Goal: Task Accomplishment & Management: Manage account settings

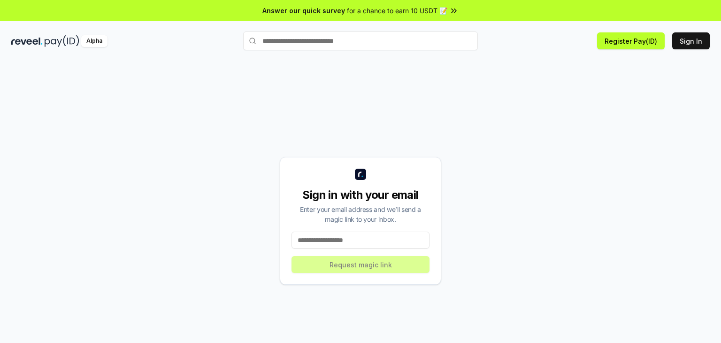
click at [357, 235] on input at bounding box center [361, 240] width 138 height 17
click at [355, 237] on input at bounding box center [361, 240] width 138 height 17
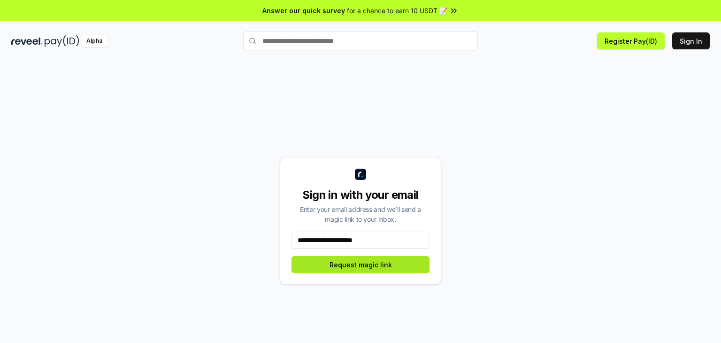
type input "**********"
click at [385, 265] on button "Request magic link" at bounding box center [361, 264] width 138 height 17
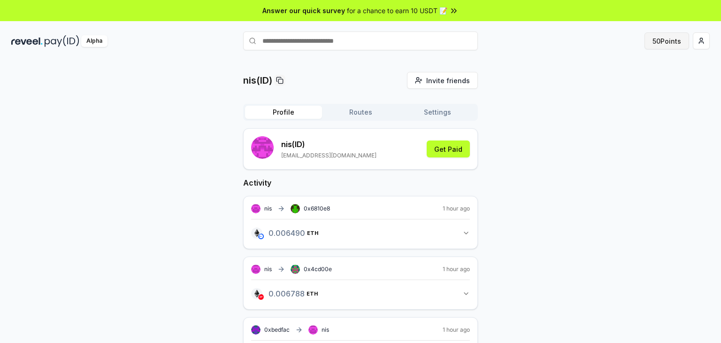
click at [665, 41] on button "50 Points" at bounding box center [667, 40] width 45 height 17
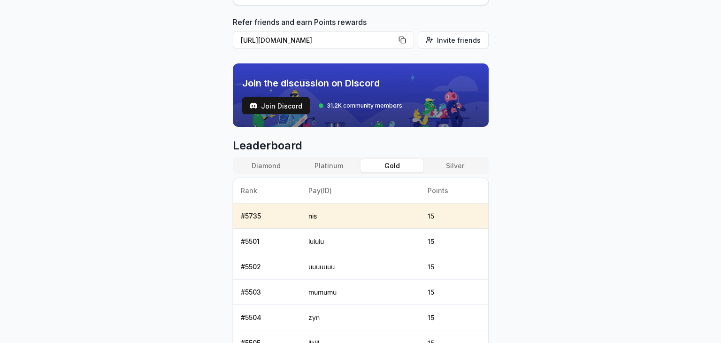
scroll to position [329, 0]
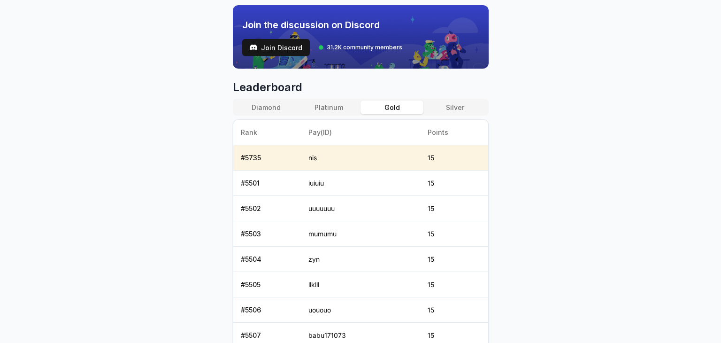
click at [272, 104] on button "Diamond" at bounding box center [266, 108] width 63 height 14
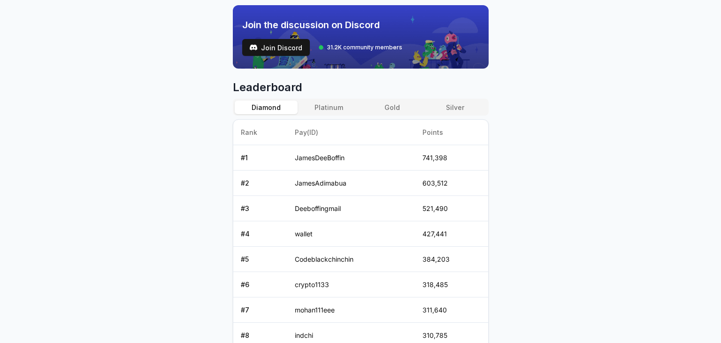
click at [329, 106] on button "Platinum" at bounding box center [329, 108] width 63 height 14
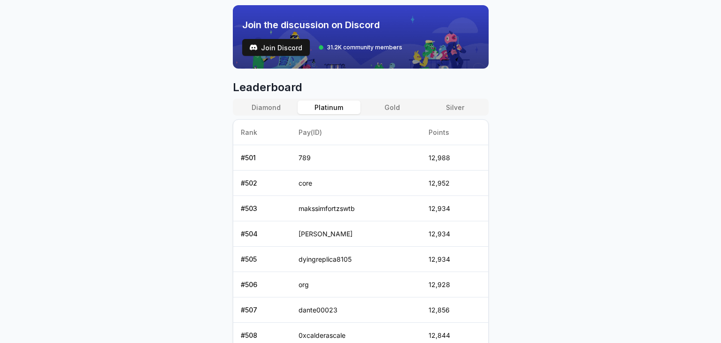
click at [385, 102] on button "Gold" at bounding box center [392, 108] width 63 height 14
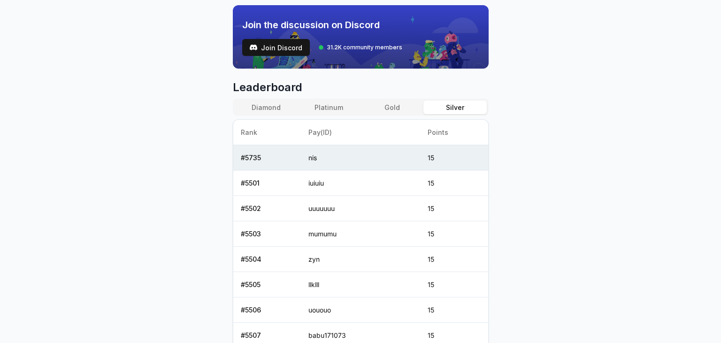
click at [452, 105] on button "Silver" at bounding box center [455, 108] width 63 height 14
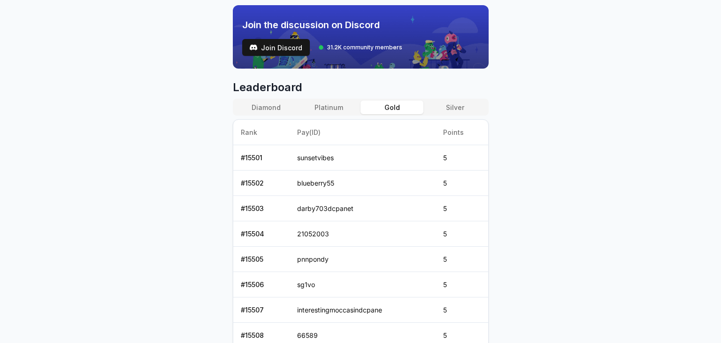
click at [413, 108] on button "Gold" at bounding box center [392, 108] width 63 height 14
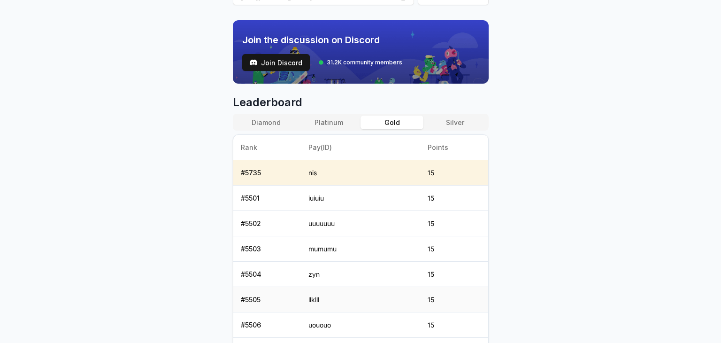
scroll to position [278, 0]
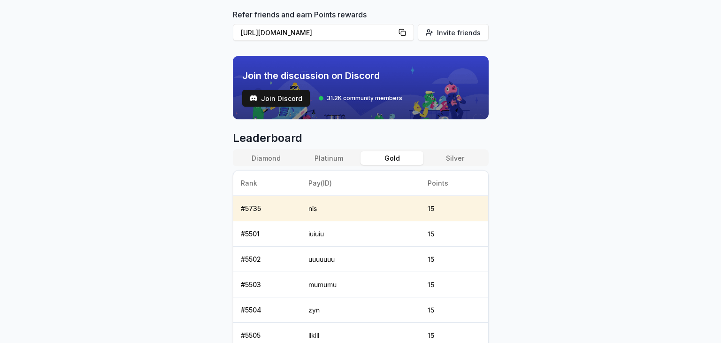
click at [331, 153] on button "Platinum" at bounding box center [329, 158] width 63 height 14
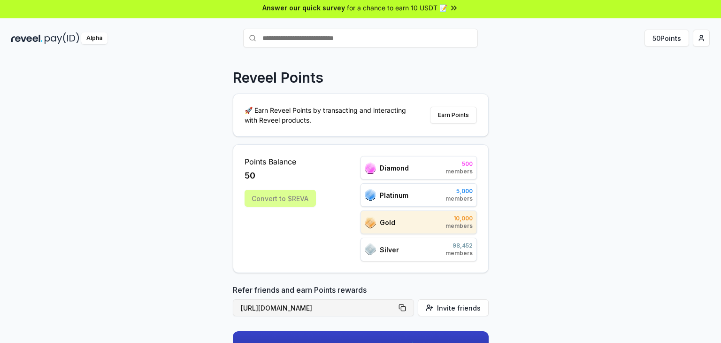
scroll to position [0, 0]
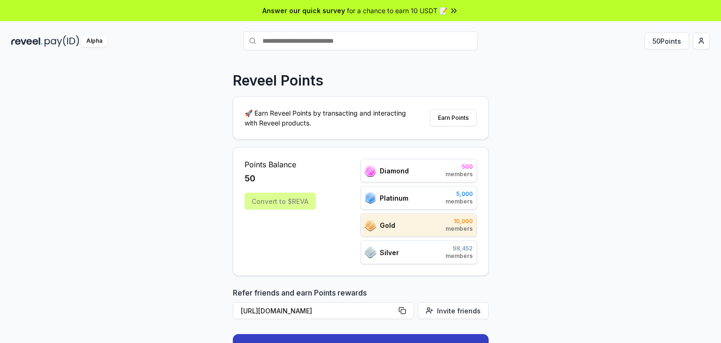
click at [298, 200] on div "Convert to $REVA" at bounding box center [280, 201] width 71 height 17
click at [450, 125] on button "Earn Points" at bounding box center [453, 117] width 47 height 17
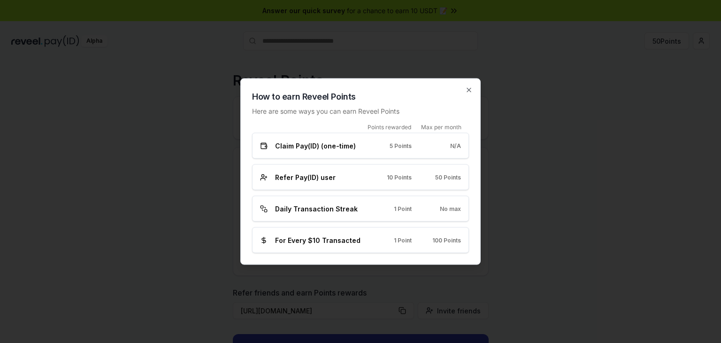
click at [468, 96] on h2 "How to earn Reveel Points" at bounding box center [360, 96] width 217 height 13
click at [472, 93] on icon "button" at bounding box center [469, 90] width 8 height 8
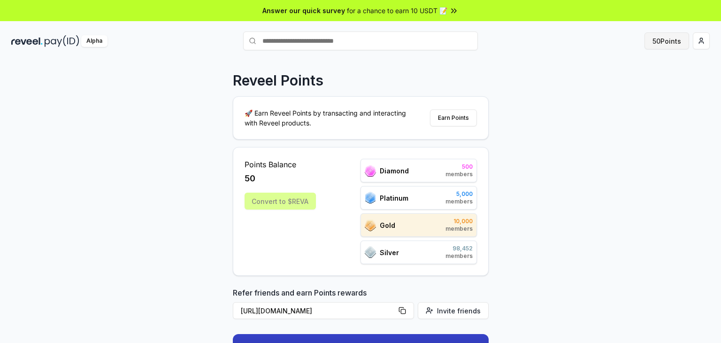
click at [680, 46] on button "50 Points" at bounding box center [667, 40] width 45 height 17
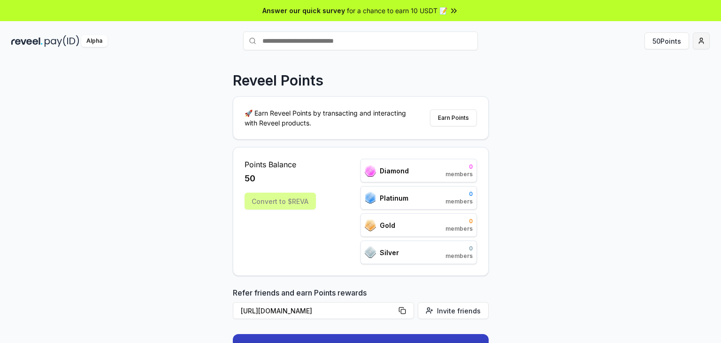
click at [704, 42] on html "Answer our quick survey for a chance to earn 10 USDT 📝 Alpha 50 Points Reveel P…" at bounding box center [360, 171] width 721 height 343
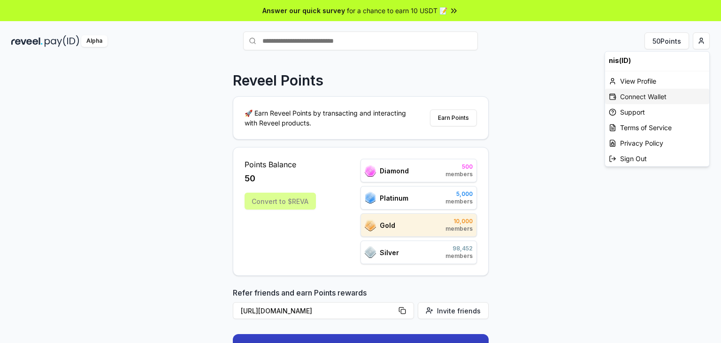
click at [641, 98] on div "Connect Wallet" at bounding box center [657, 96] width 104 height 15
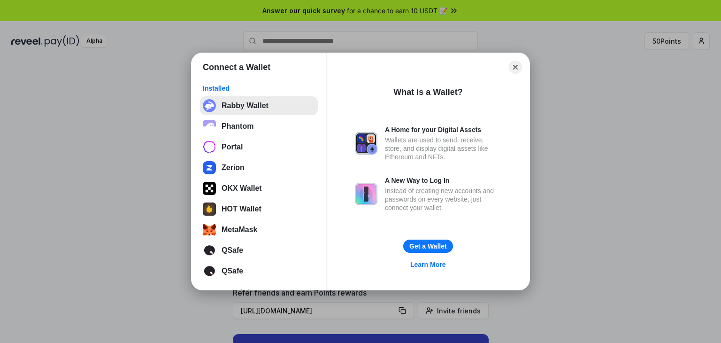
click at [253, 111] on button "Rabby Wallet" at bounding box center [259, 105] width 118 height 19
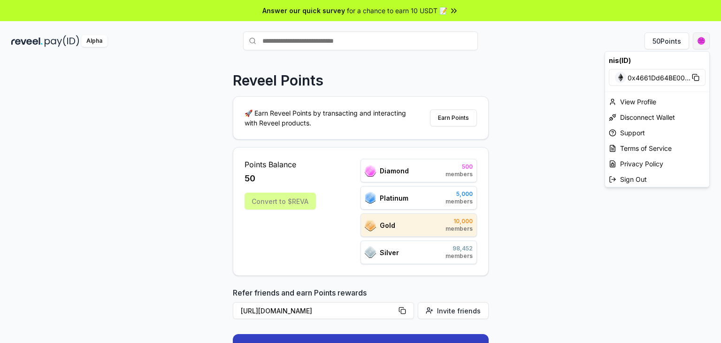
click at [703, 47] on html "Answer our quick survey for a chance to earn 10 USDT 📝 Alpha 50 Points Reveel P…" at bounding box center [360, 171] width 721 height 343
click at [651, 99] on div "View Profile" at bounding box center [657, 101] width 104 height 15
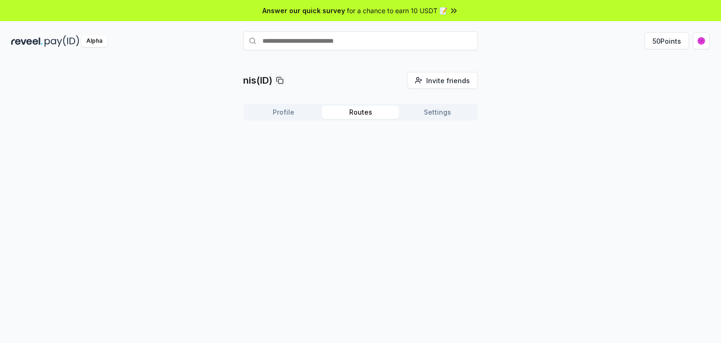
click at [364, 112] on button "Routes" at bounding box center [360, 112] width 77 height 13
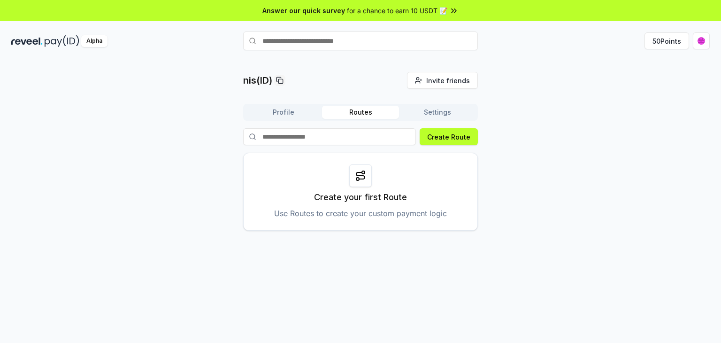
click at [445, 111] on button "Settings" at bounding box center [437, 112] width 77 height 13
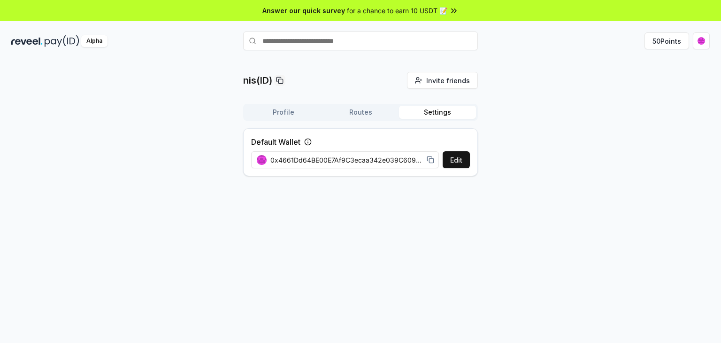
click at [430, 161] on icon at bounding box center [431, 160] width 8 height 8
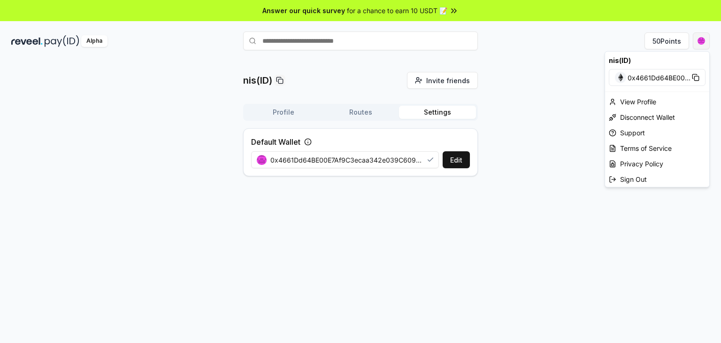
click at [710, 42] on html "Answer our quick survey for a chance to earn 10 USDT 📝 Alpha 50 Points nis(ID) …" at bounding box center [360, 171] width 721 height 343
click at [616, 102] on icon at bounding box center [613, 102] width 8 height 8
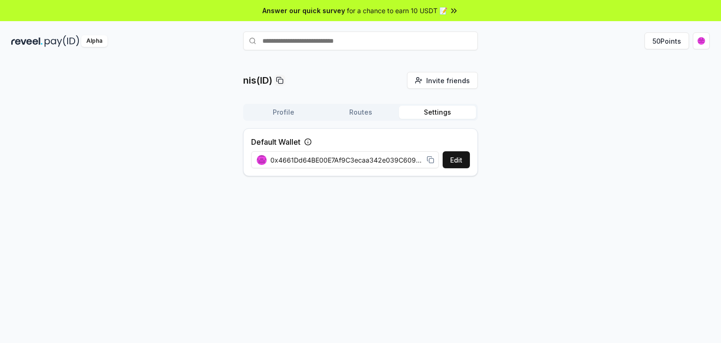
click at [439, 116] on button "Settings" at bounding box center [437, 112] width 77 height 13
click at [430, 161] on icon at bounding box center [431, 160] width 8 height 8
click at [721, 232] on div "nis(ID) Invite friends Invite Profile Routes Settings Default Wallet Edit 0x466…" at bounding box center [360, 211] width 721 height 317
click at [431, 160] on icon at bounding box center [431, 160] width 8 height 8
drag, startPoint x: 682, startPoint y: 126, endPoint x: 682, endPoint y: 121, distance: 5.2
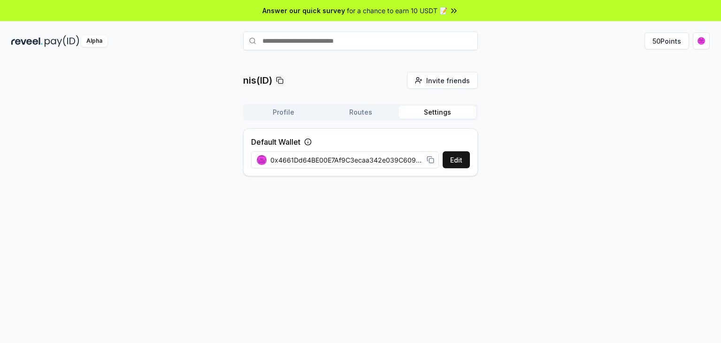
click at [682, 126] on div "nis(ID) Invite friends Invite Profile Routes Settings Default Wallet Edit 0x466…" at bounding box center [360, 128] width 699 height 112
drag, startPoint x: 381, startPoint y: 209, endPoint x: 386, endPoint y: 208, distance: 4.7
click at [381, 209] on div "nis(ID) Invite friends Invite Profile Routes Settings Default Wallet Edit 0x466…" at bounding box center [360, 211] width 721 height 317
click at [430, 162] on icon at bounding box center [431, 160] width 8 height 8
click at [431, 162] on icon at bounding box center [431, 160] width 8 height 8
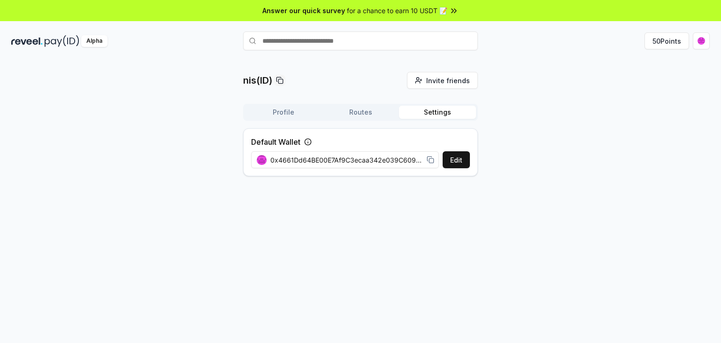
click at [390, 232] on div "nis(ID) Invite friends Invite Profile Routes Settings Default Wallet Edit 0x466…" at bounding box center [360, 211] width 721 height 317
click at [294, 106] on button "Profile" at bounding box center [283, 112] width 77 height 13
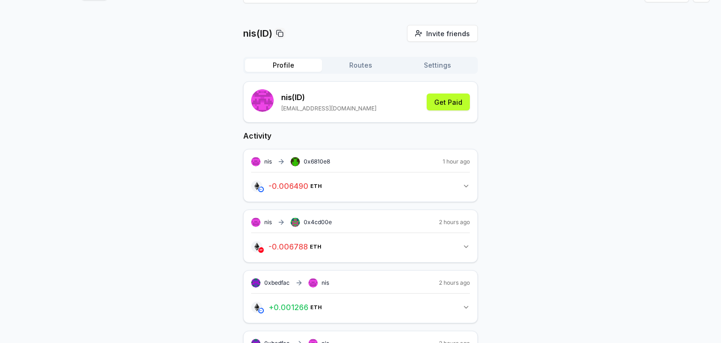
scroll to position [26, 0]
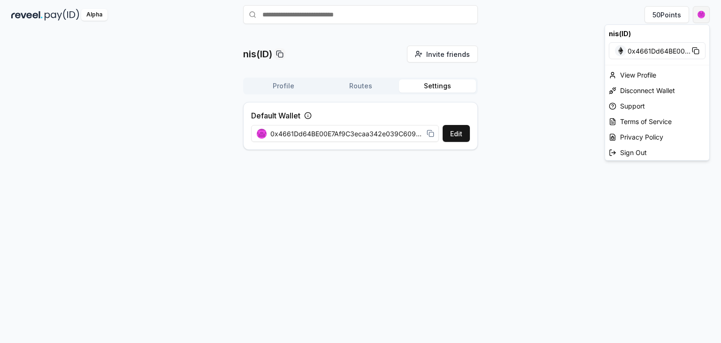
click at [697, 17] on html "Answer our quick survey for a chance to earn 10 USDT 📝 Alpha 50 Points nis(ID) …" at bounding box center [360, 171] width 721 height 343
click at [695, 53] on rect at bounding box center [697, 51] width 4 height 4
click at [639, 85] on div "Disconnect Wallet" at bounding box center [657, 90] width 104 height 15
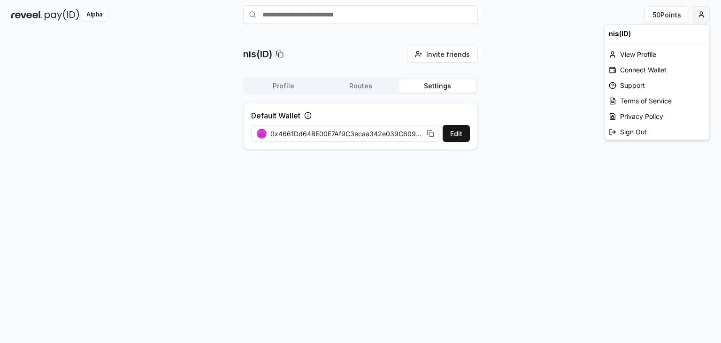
click at [698, 20] on html "Answer our quick survey for a chance to earn 10 USDT 📝 Alpha 50 Points nis(ID) …" at bounding box center [360, 171] width 721 height 343
click at [647, 57] on div "View Profile" at bounding box center [657, 53] width 104 height 15
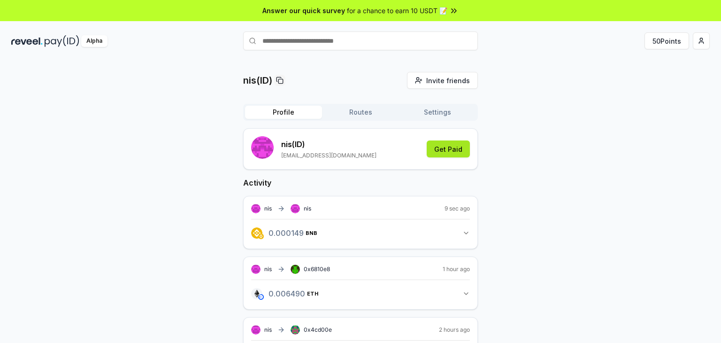
click at [453, 152] on button "Get Paid" at bounding box center [448, 148] width 43 height 17
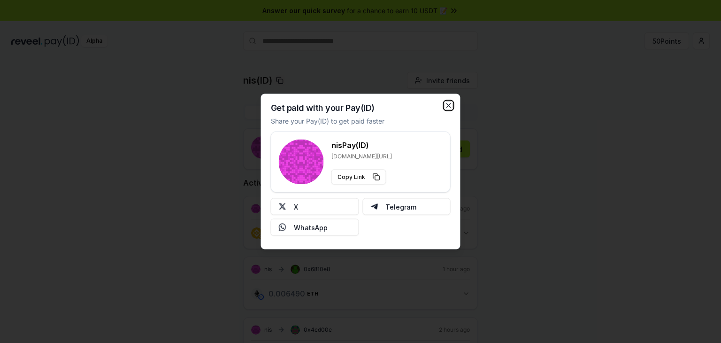
click at [451, 102] on icon "button" at bounding box center [449, 106] width 8 height 8
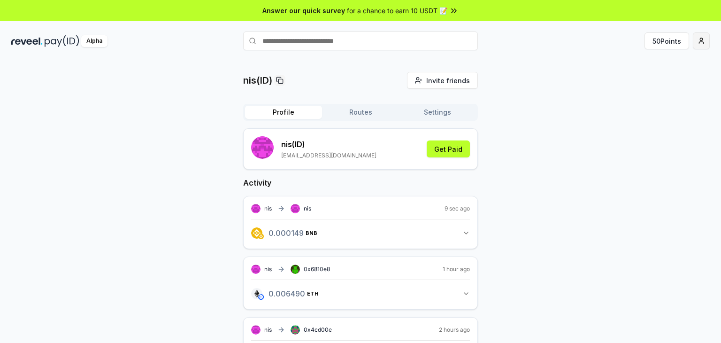
click at [704, 42] on html "Answer our quick survey for a chance to earn 10 USDT 📝 Alpha 50 Points nis(ID) …" at bounding box center [360, 171] width 721 height 343
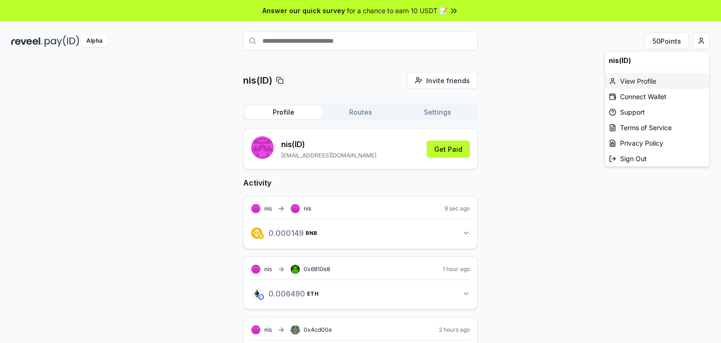
click at [643, 81] on div "View Profile" at bounding box center [657, 80] width 104 height 15
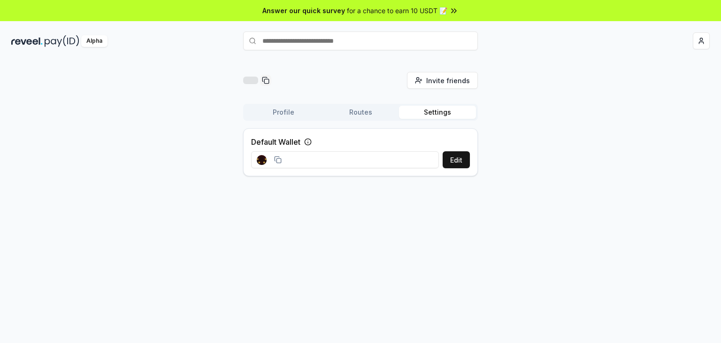
click at [441, 113] on button "Settings" at bounding box center [437, 112] width 77 height 13
click at [458, 159] on button "Edit" at bounding box center [456, 159] width 27 height 17
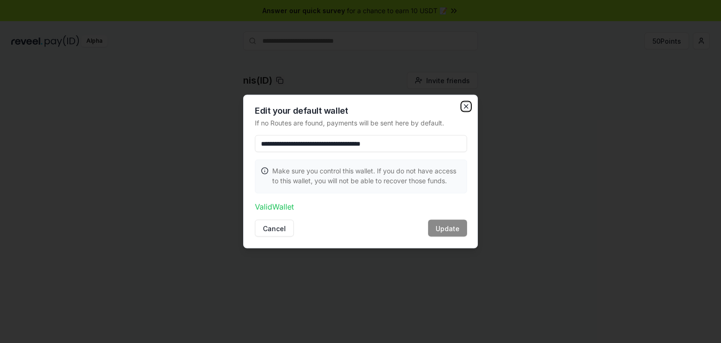
click at [464, 108] on icon "button" at bounding box center [467, 107] width 8 height 8
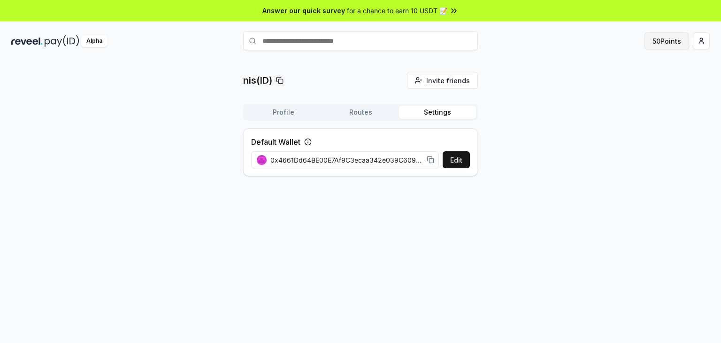
click at [667, 48] on button "50 Points" at bounding box center [667, 40] width 45 height 17
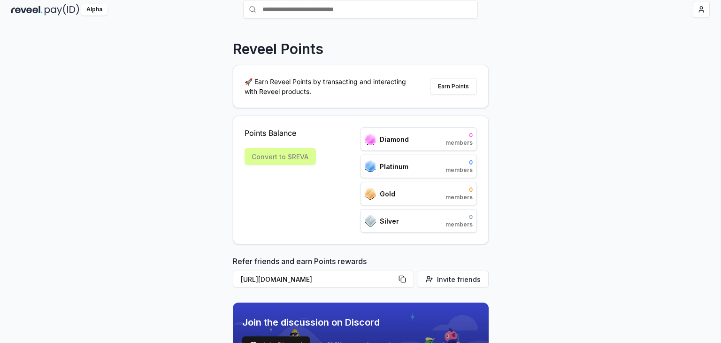
scroll to position [95, 0]
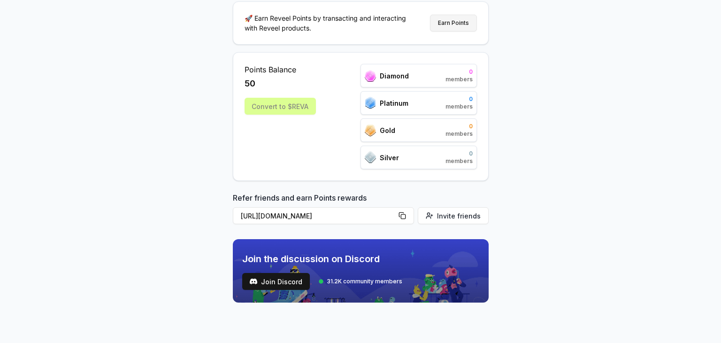
click at [458, 31] on button "Earn Points" at bounding box center [453, 23] width 47 height 17
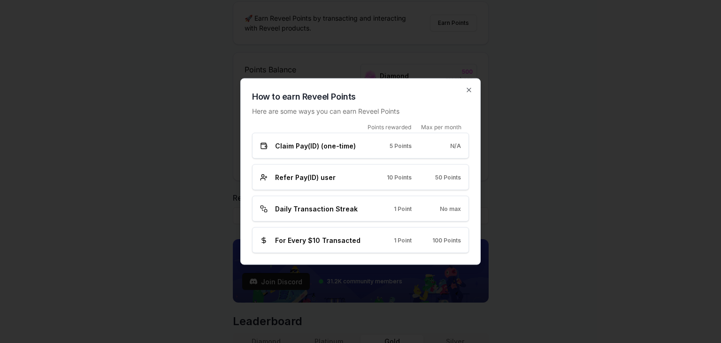
click at [454, 149] on span "N/A" at bounding box center [455, 146] width 11 height 8
click at [437, 182] on div "Refer Pay(ID) user 10 Points 50 Points" at bounding box center [360, 177] width 217 height 26
click at [458, 178] on span "50 Points" at bounding box center [448, 177] width 26 height 8
click at [409, 206] on span "1 Point" at bounding box center [403, 209] width 18 height 8
click at [477, 92] on div "How to earn Reveel Points Here are some ways you can earn Reveel Points Points …" at bounding box center [360, 171] width 240 height 186
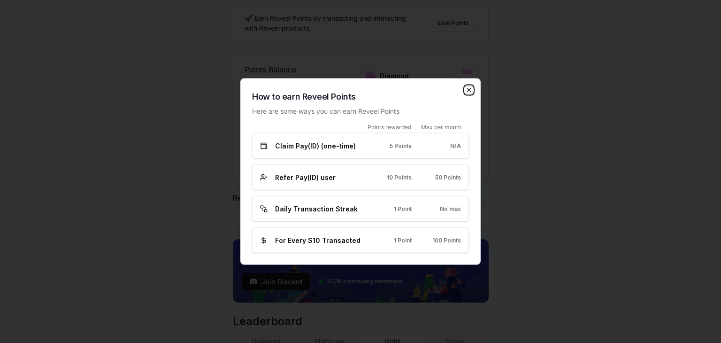
click at [467, 91] on icon "button" at bounding box center [469, 90] width 8 height 8
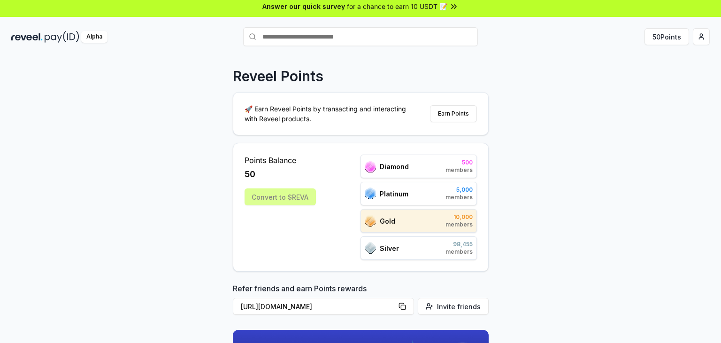
scroll to position [0, 0]
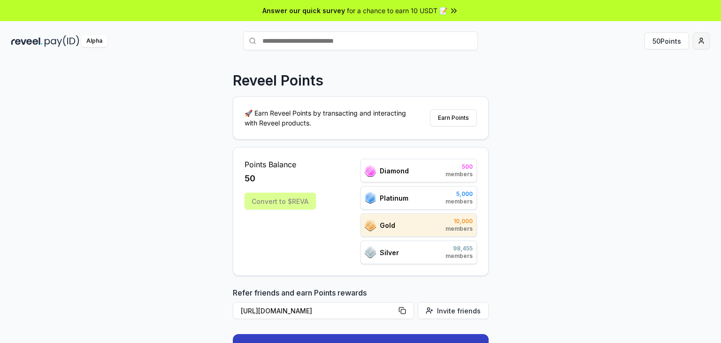
click at [697, 39] on html "Answer our quick survey for a chance to earn 10 USDT 📝 Alpha 50 Points Reveel P…" at bounding box center [360, 171] width 721 height 343
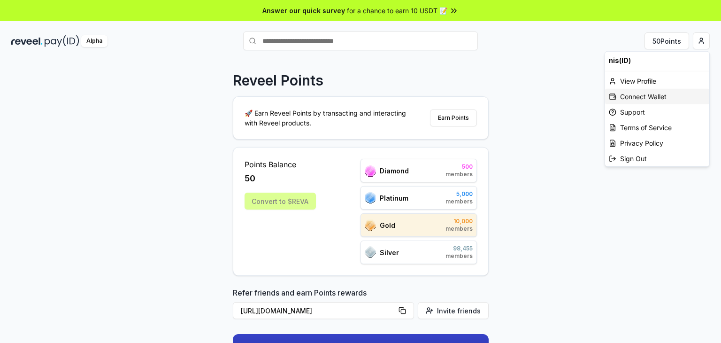
click at [630, 93] on div "Connect Wallet" at bounding box center [657, 96] width 104 height 15
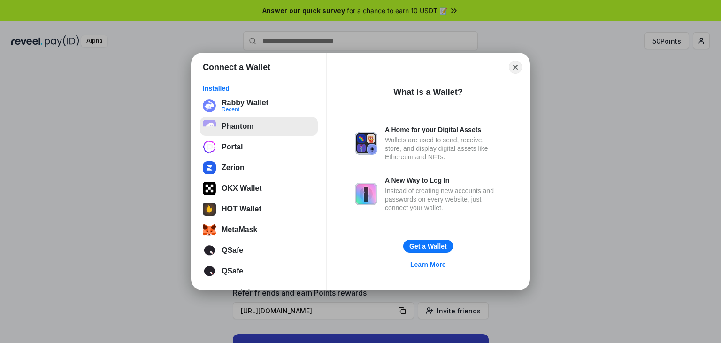
click at [231, 120] on button "Phantom" at bounding box center [259, 126] width 118 height 19
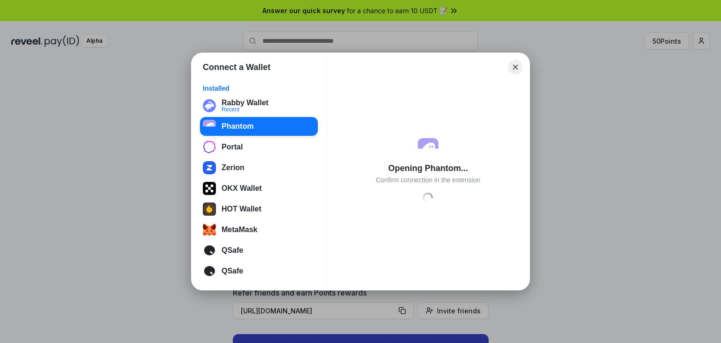
click at [515, 67] on button "Close" at bounding box center [516, 67] width 15 height 15
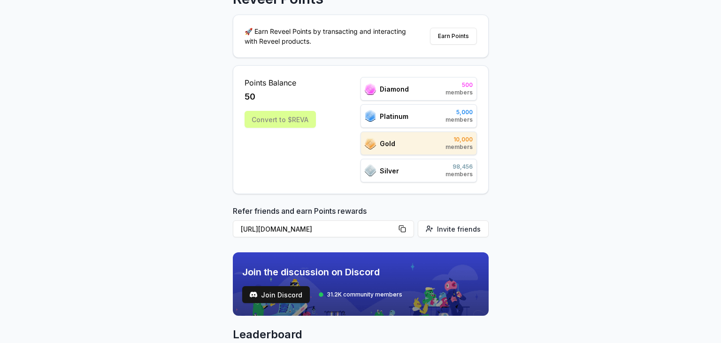
scroll to position [94, 0]
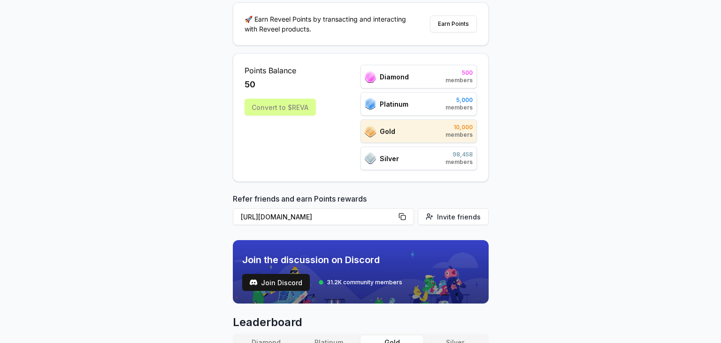
click at [423, 128] on div "Gold 10,000 members" at bounding box center [419, 130] width 116 height 23
click at [458, 112] on div "Platinum 5,000 members" at bounding box center [419, 103] width 116 height 23
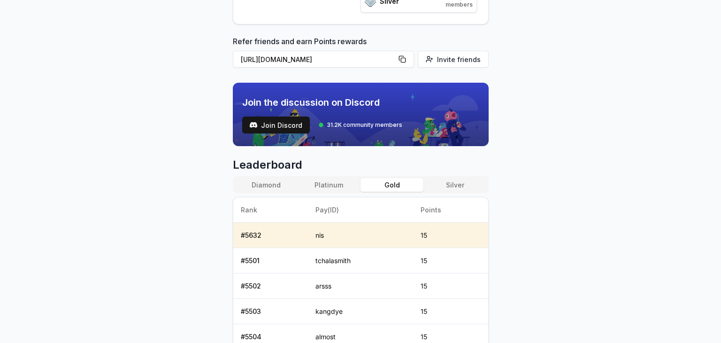
scroll to position [282, 0]
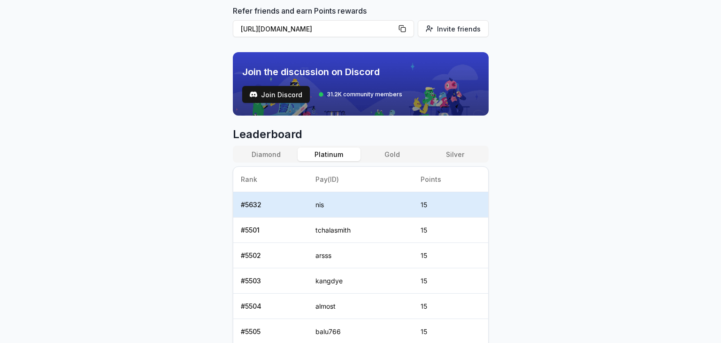
click at [341, 152] on button "Platinum" at bounding box center [329, 154] width 63 height 14
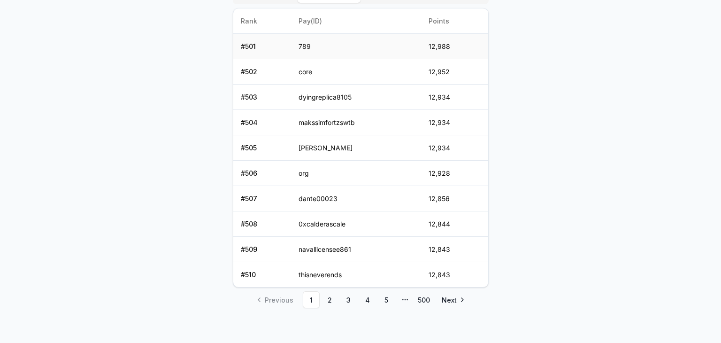
scroll to position [441, 0]
click at [422, 295] on link "500" at bounding box center [424, 299] width 17 height 17
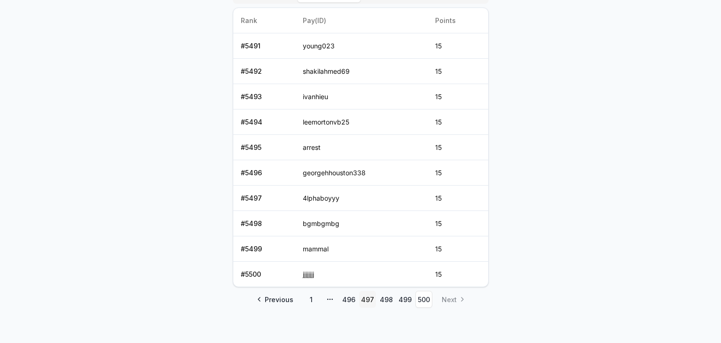
click at [372, 295] on link "497" at bounding box center [367, 299] width 17 height 17
click at [351, 292] on link "496" at bounding box center [349, 299] width 17 height 17
